Goal: Register for event/course

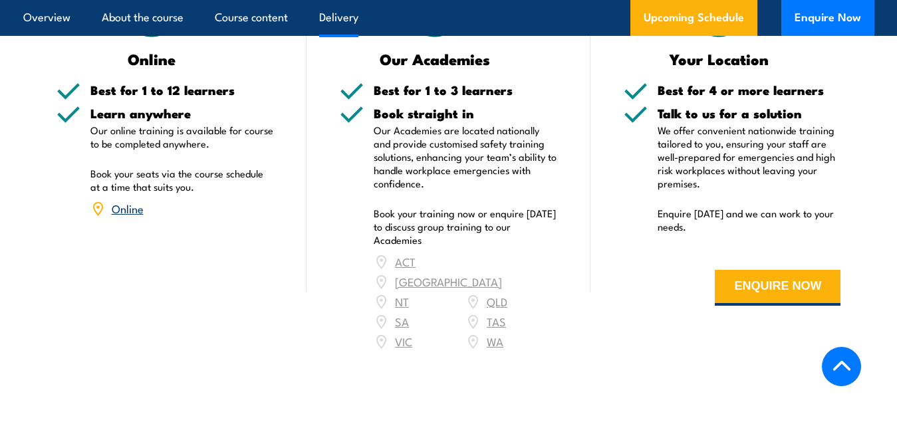
scroll to position [1728, 0]
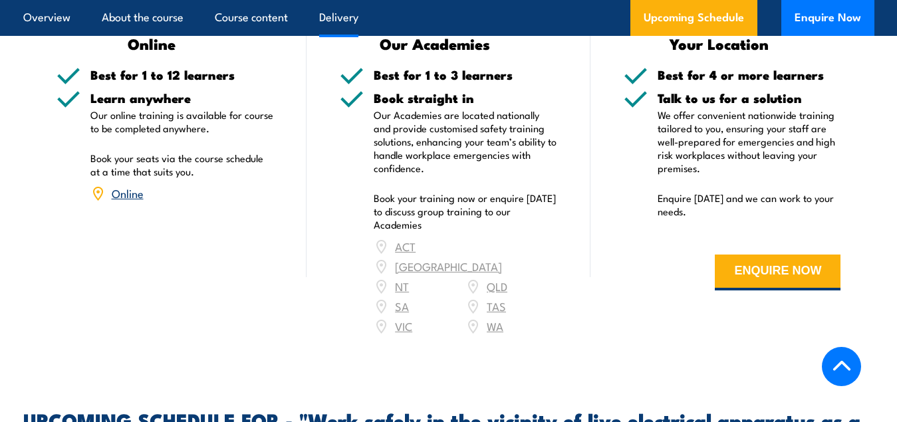
click at [499, 254] on div "ACT [GEOGRAPHIC_DATA] NT [GEOGRAPHIC_DATA] SA TAS [GEOGRAPHIC_DATA] [GEOGRAPHIC…" at bounding box center [465, 287] width 183 height 100
click at [500, 248] on div "ACT [GEOGRAPHIC_DATA] NT [GEOGRAPHIC_DATA] SA TAS [GEOGRAPHIC_DATA] [GEOGRAPHIC…" at bounding box center [465, 287] width 183 height 100
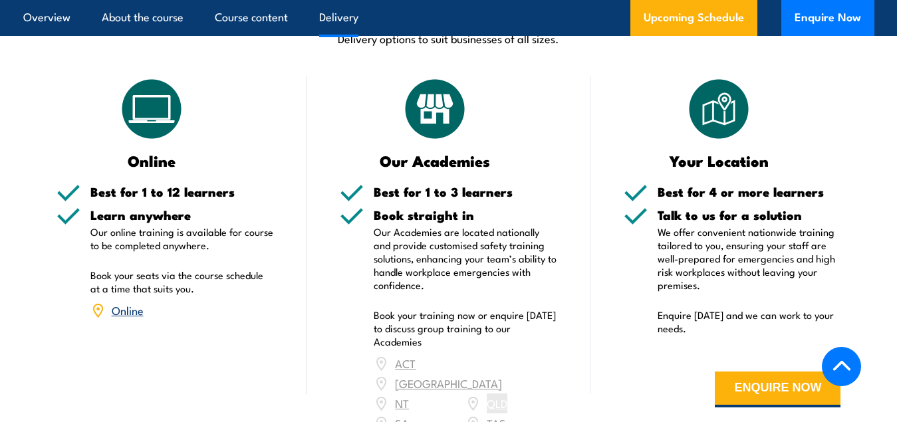
scroll to position [1662, 0]
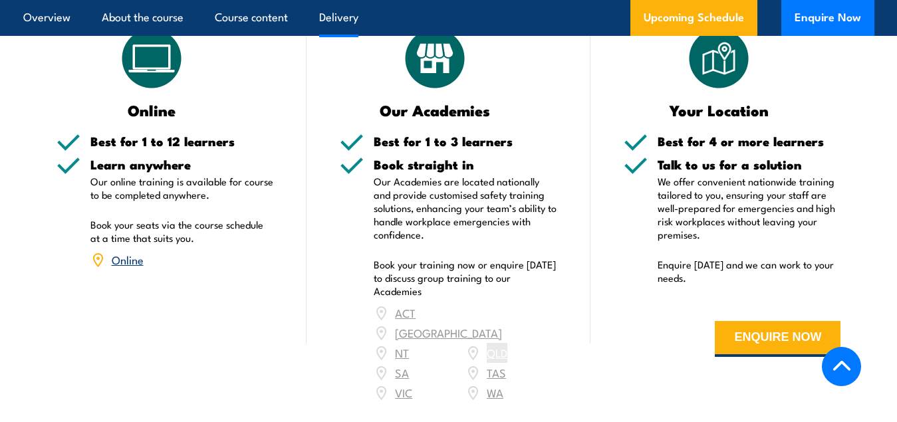
click at [499, 316] on div "ACT [GEOGRAPHIC_DATA] NT [GEOGRAPHIC_DATA] SA TAS [GEOGRAPHIC_DATA] [GEOGRAPHIC…" at bounding box center [465, 353] width 183 height 100
click at [475, 320] on div "ACT [GEOGRAPHIC_DATA] NT [GEOGRAPHIC_DATA] SA TAS [GEOGRAPHIC_DATA] [GEOGRAPHIC…" at bounding box center [465, 353] width 183 height 100
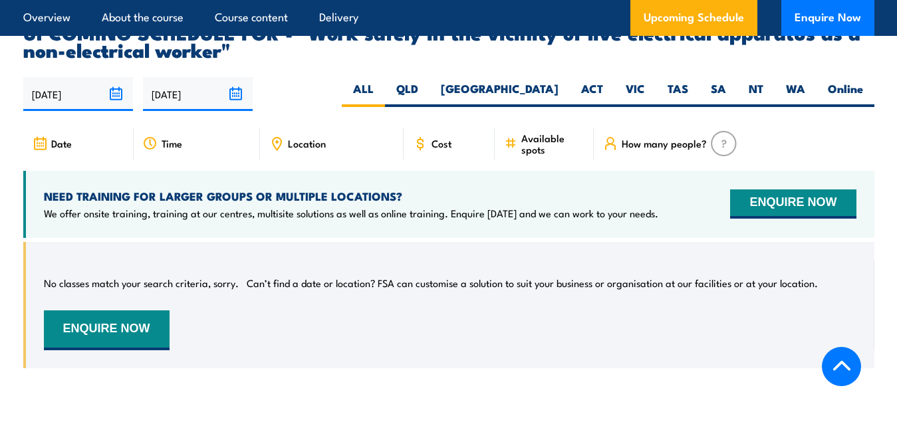
scroll to position [1994, 0]
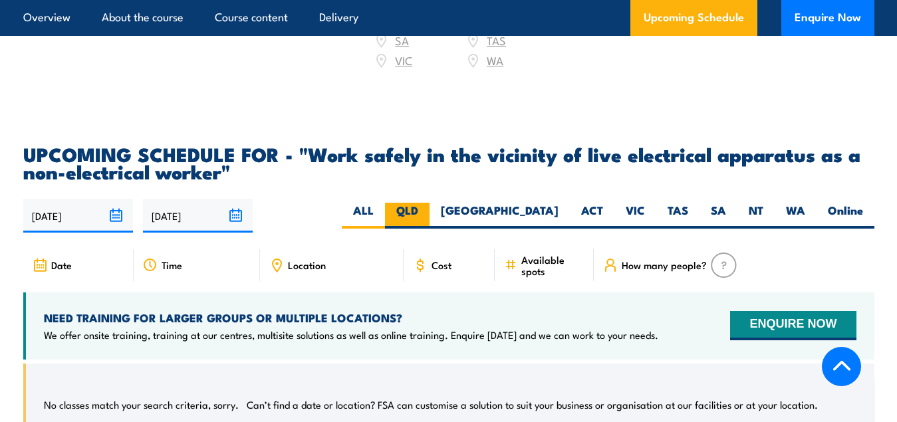
click at [429, 203] on label "QLD" at bounding box center [407, 216] width 45 height 26
click at [427, 203] on input "QLD" at bounding box center [422, 207] width 9 height 9
radio input "true"
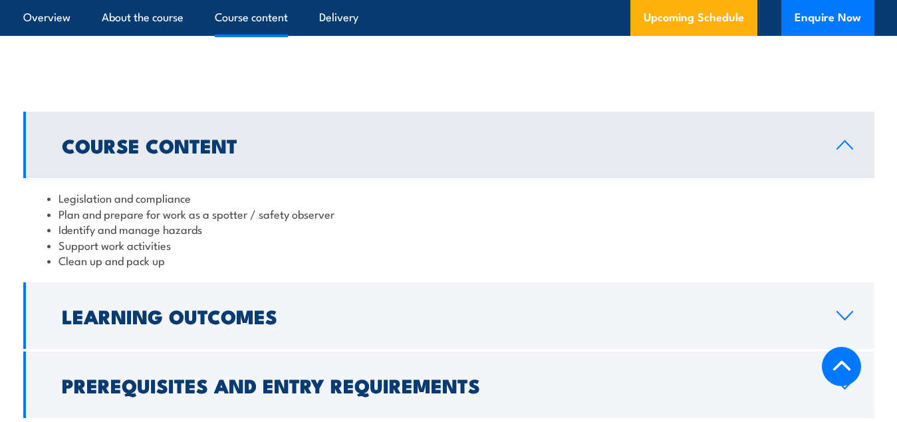
scroll to position [1130, 0]
